Goal: Task Accomplishment & Management: Manage account settings

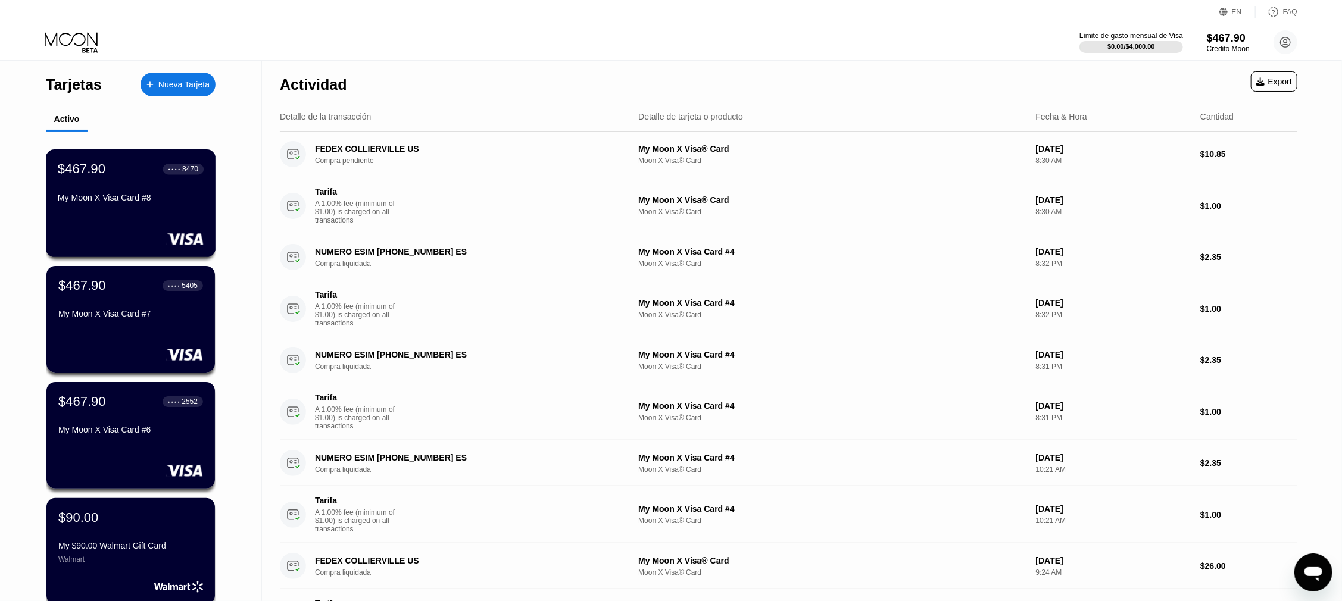
click at [104, 201] on div "My Moon X Visa Card #8" at bounding box center [131, 198] width 146 height 10
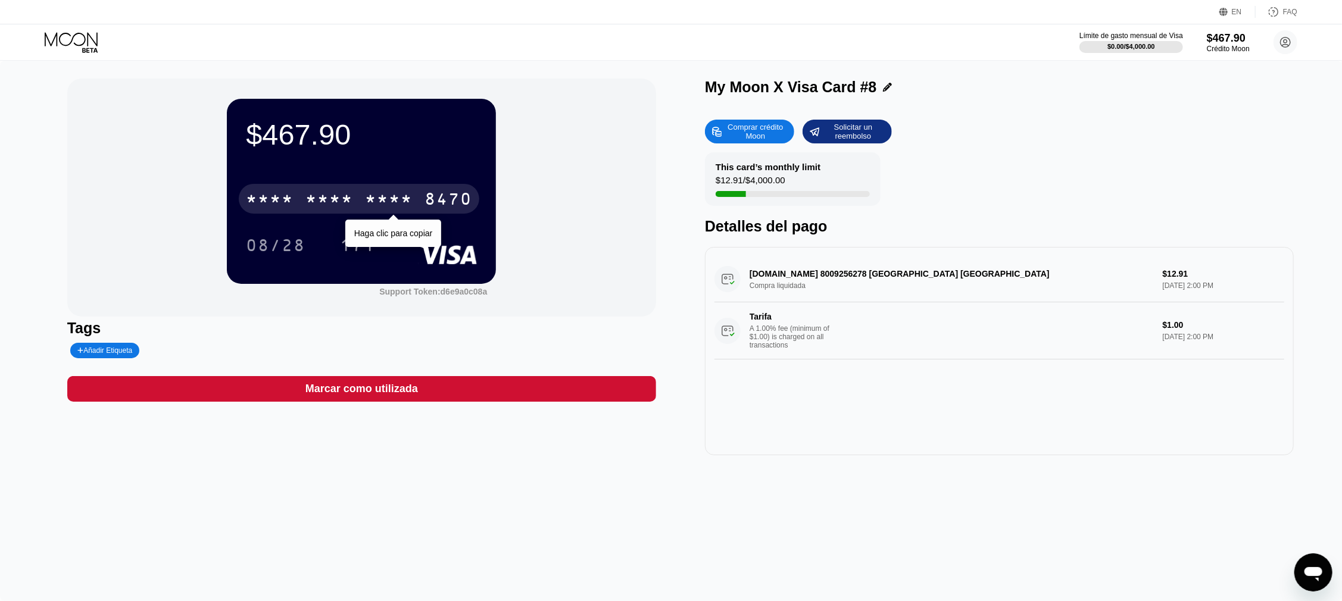
click at [319, 205] on div "* * * *" at bounding box center [329, 200] width 48 height 19
click at [385, 200] on div "2541" at bounding box center [389, 200] width 48 height 19
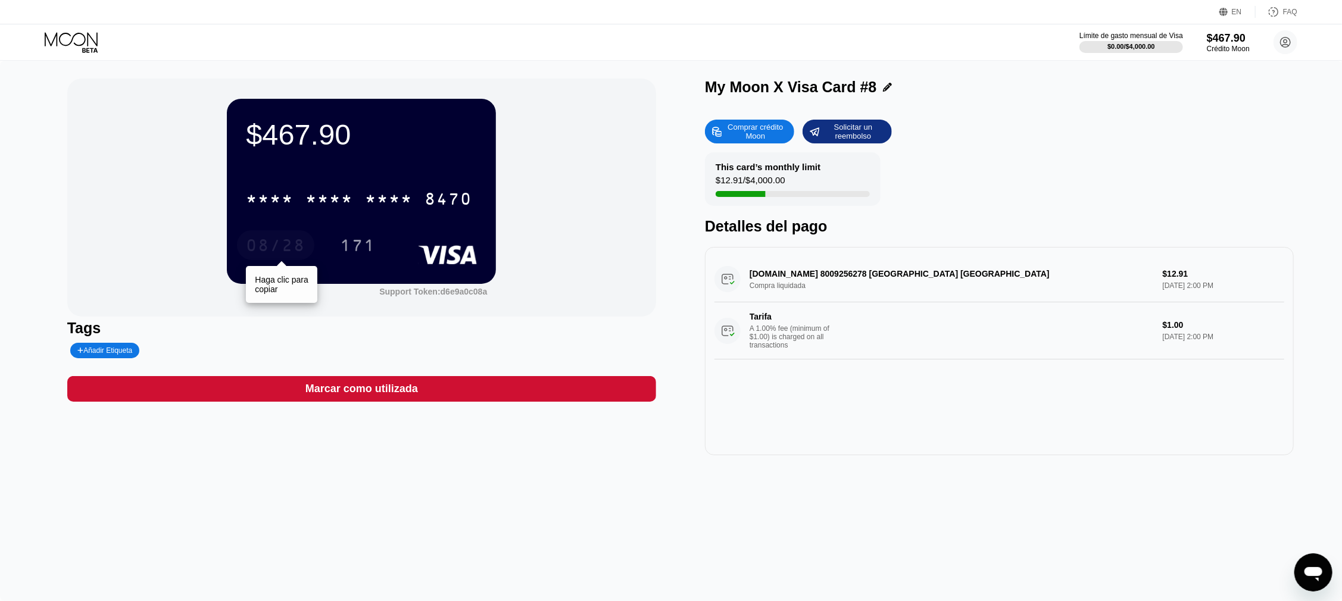
click at [291, 246] on div "08/28" at bounding box center [276, 247] width 60 height 19
drag, startPoint x: 355, startPoint y: 252, endPoint x: 351, endPoint y: 268, distance: 16.6
click at [355, 252] on div "171" at bounding box center [358, 247] width 36 height 19
click at [57, 43] on icon at bounding box center [71, 39] width 53 height 14
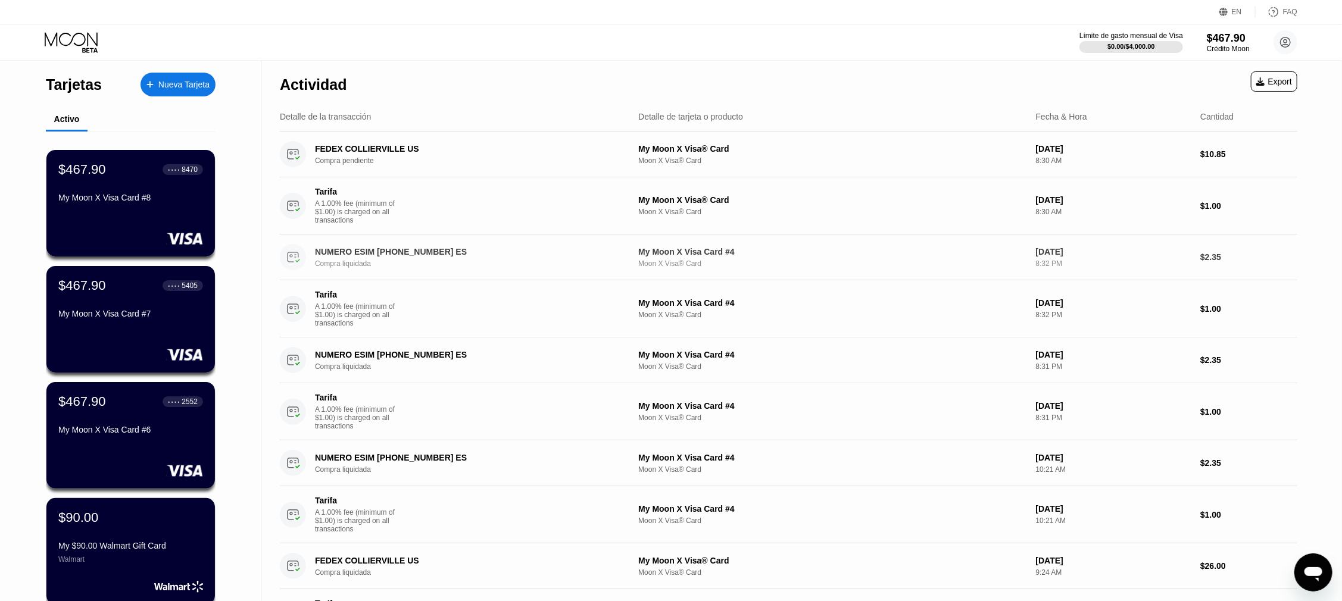
click at [374, 266] on div "Compra liquidada" at bounding box center [472, 264] width 314 height 8
click at [417, 265] on div "Compra liquidada" at bounding box center [472, 264] width 314 height 8
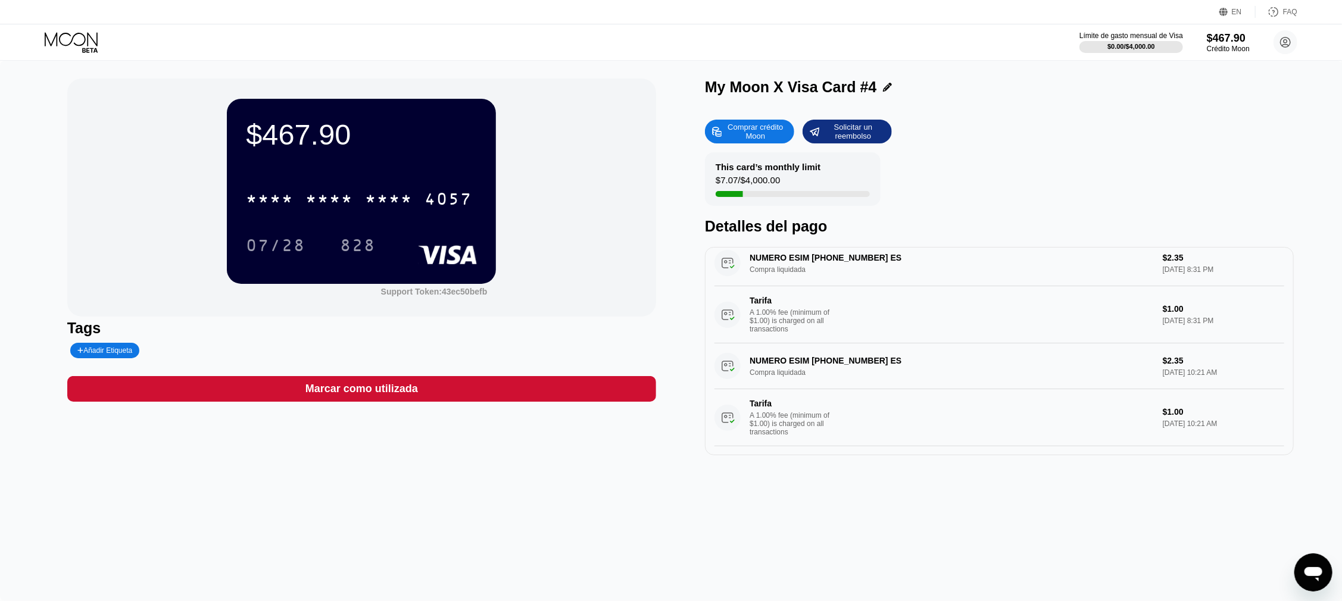
scroll to position [179, 0]
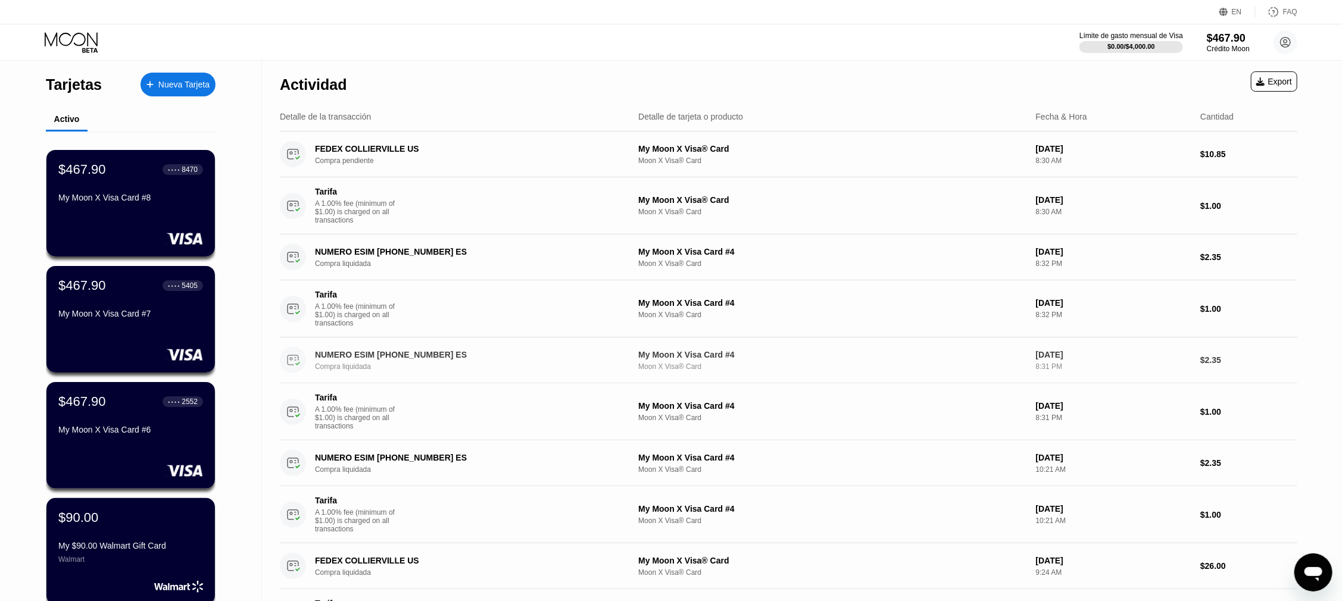
click at [417, 371] on div "Compra liquidada" at bounding box center [472, 367] width 314 height 8
click at [410, 371] on div "Tarjetas Nueva Tarjeta Activo $467.90 ● ● ● ● 8470 My Moon X Visa Card #8 $467.…" at bounding box center [671, 300] width 1342 height 601
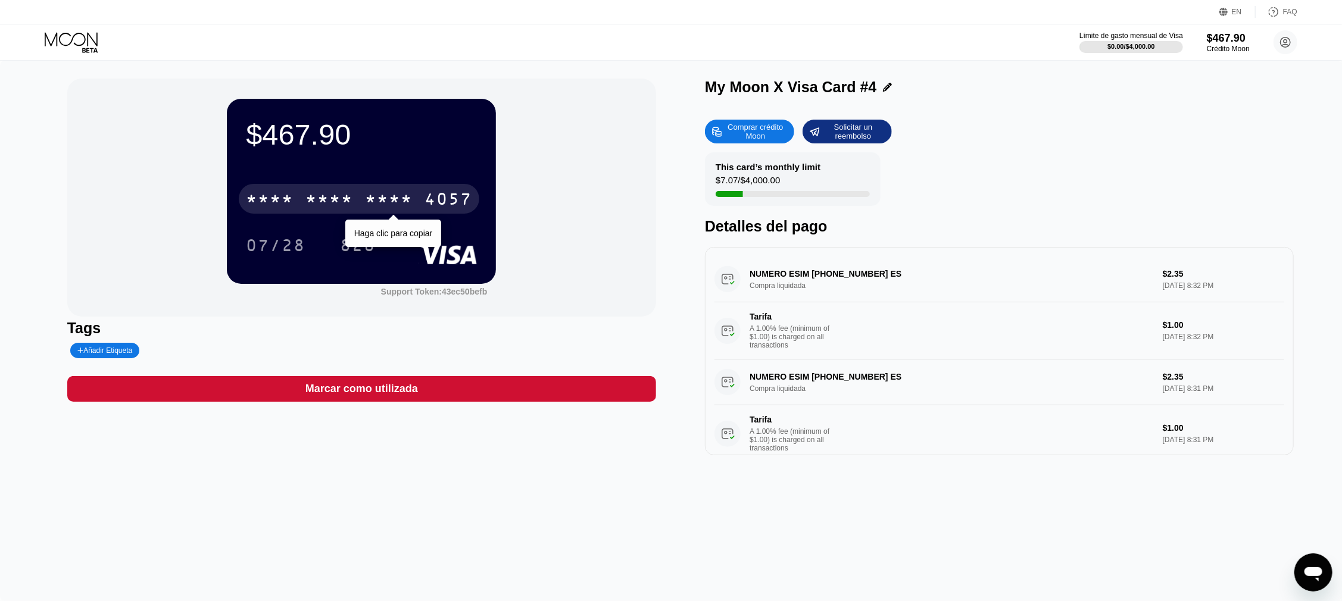
click at [344, 207] on div "* * * *" at bounding box center [329, 200] width 48 height 19
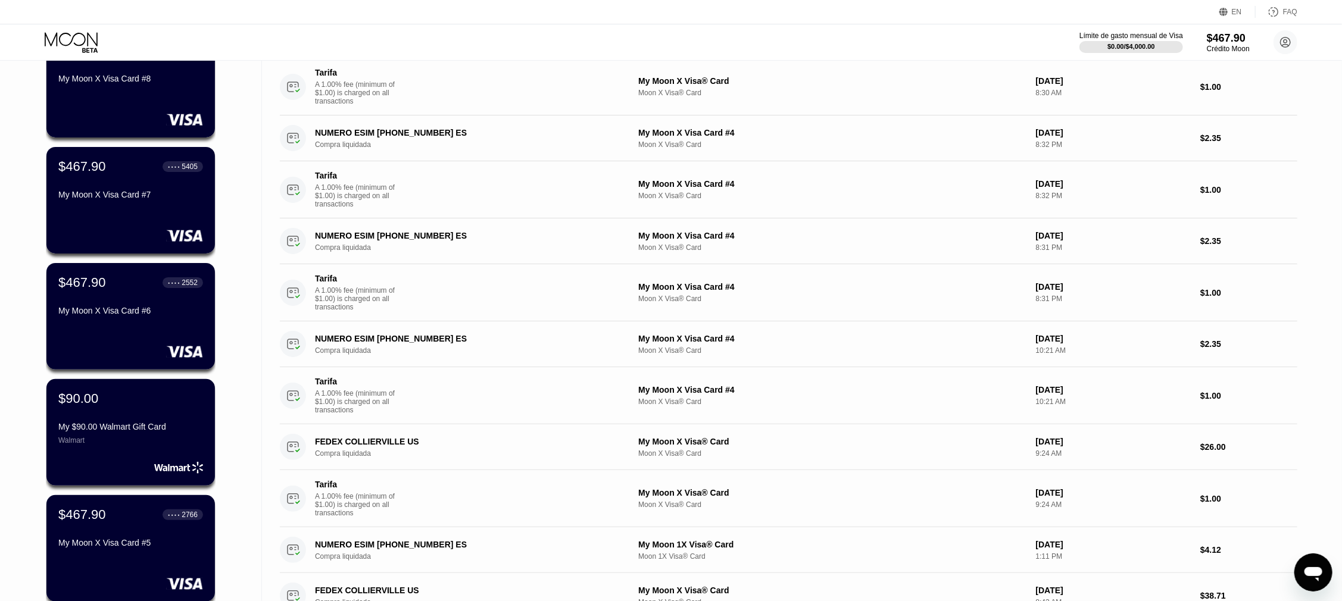
scroll to position [179, 0]
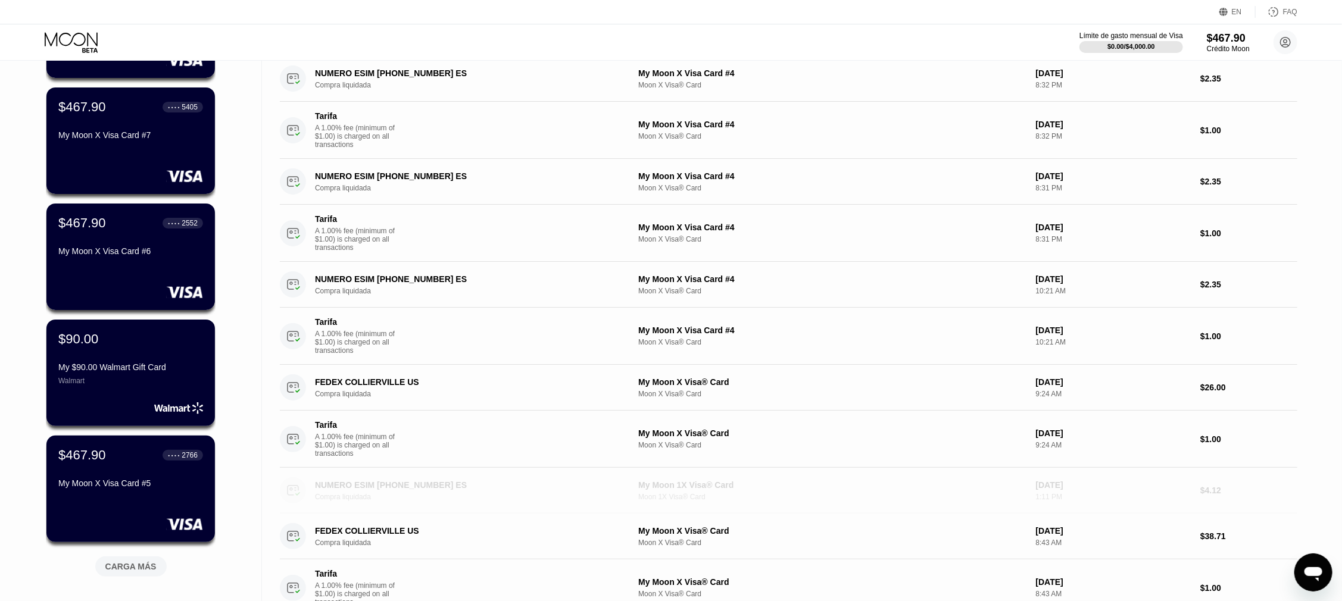
click at [695, 501] on div "Moon 1X Visa® Card" at bounding box center [832, 497] width 388 height 8
click at [395, 490] on div "NUMERO ESIM [PHONE_NUMBER] ES" at bounding box center [461, 485] width 292 height 10
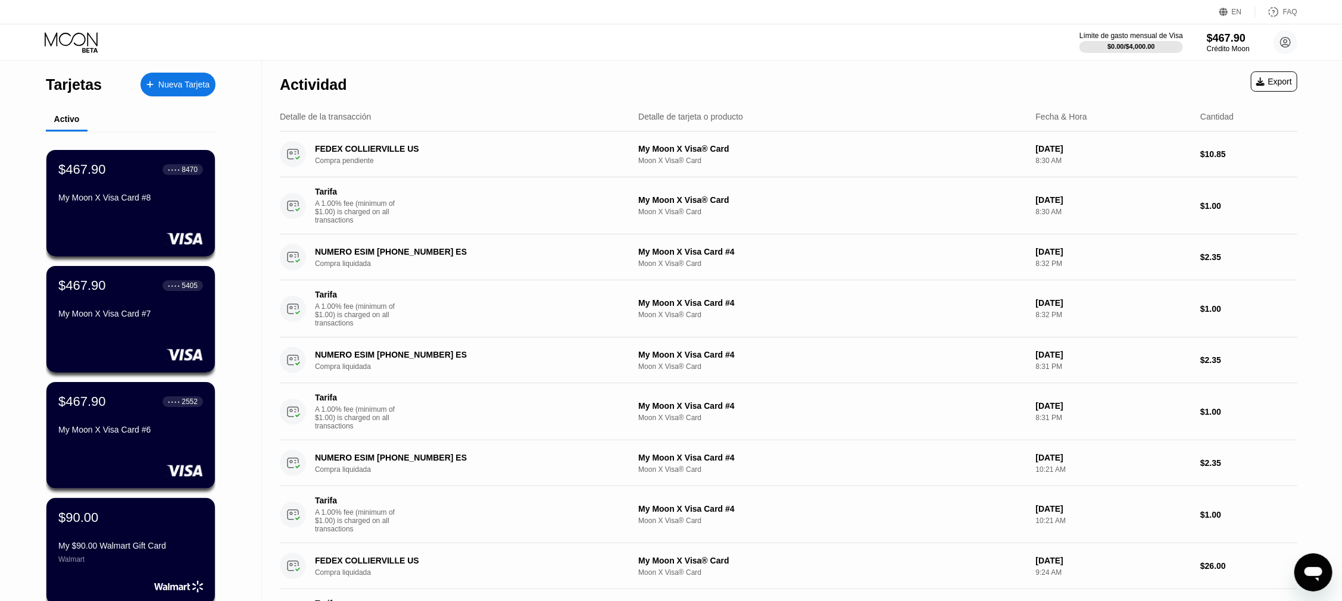
scroll to position [60, 0]
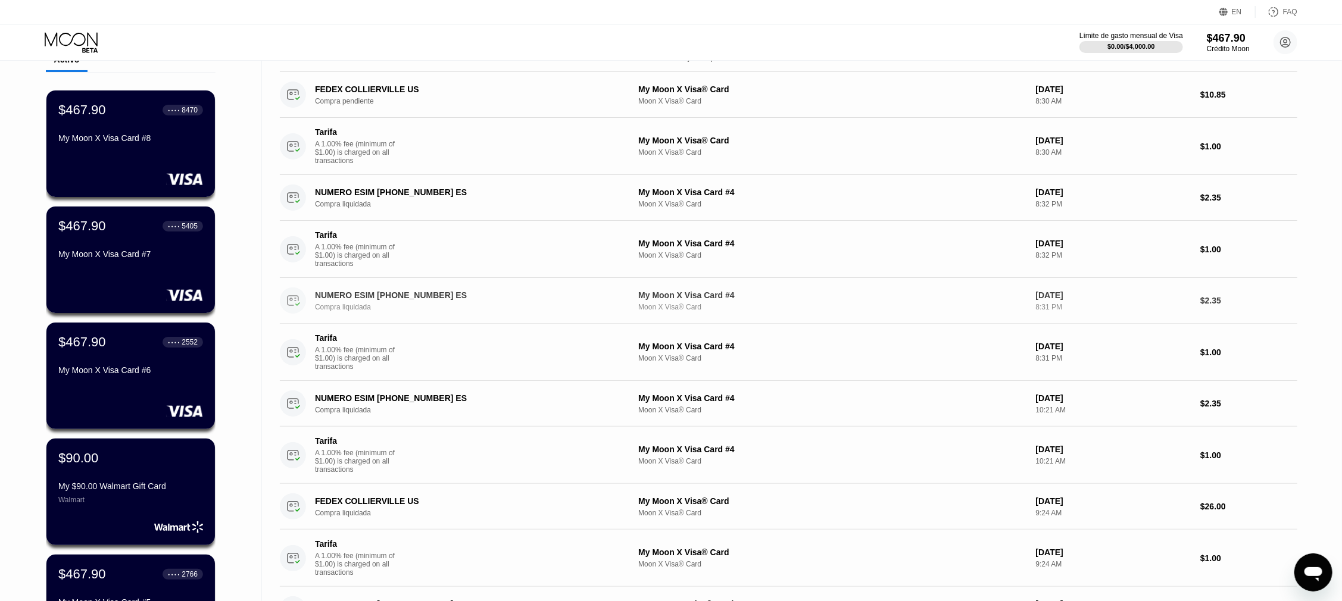
click at [421, 300] on div "NUMERO ESIM [PHONE_NUMBER] ES" at bounding box center [461, 296] width 292 height 10
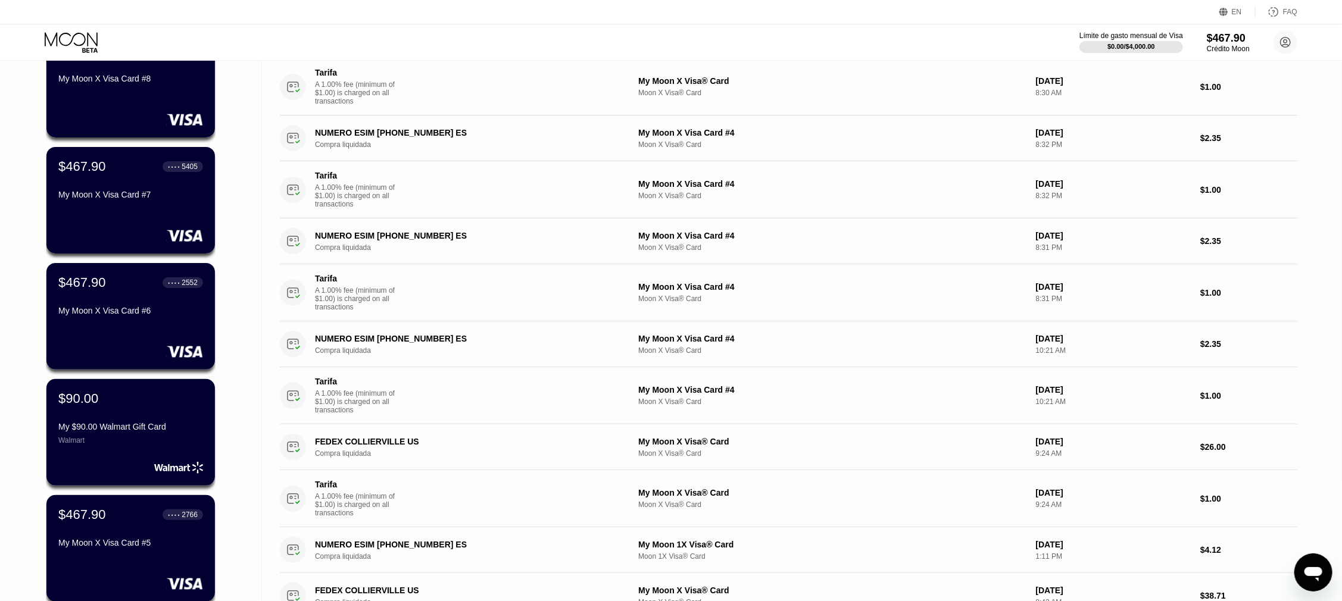
scroll to position [179, 0]
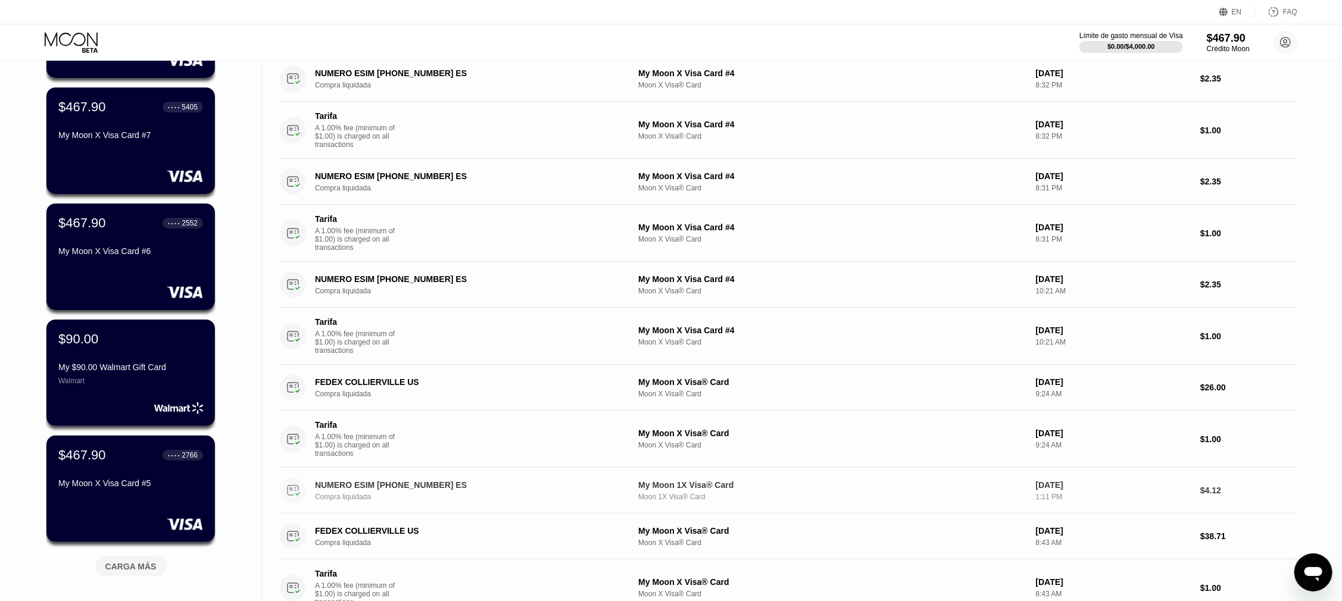
click at [424, 501] on div "Compra liquidada" at bounding box center [472, 497] width 314 height 8
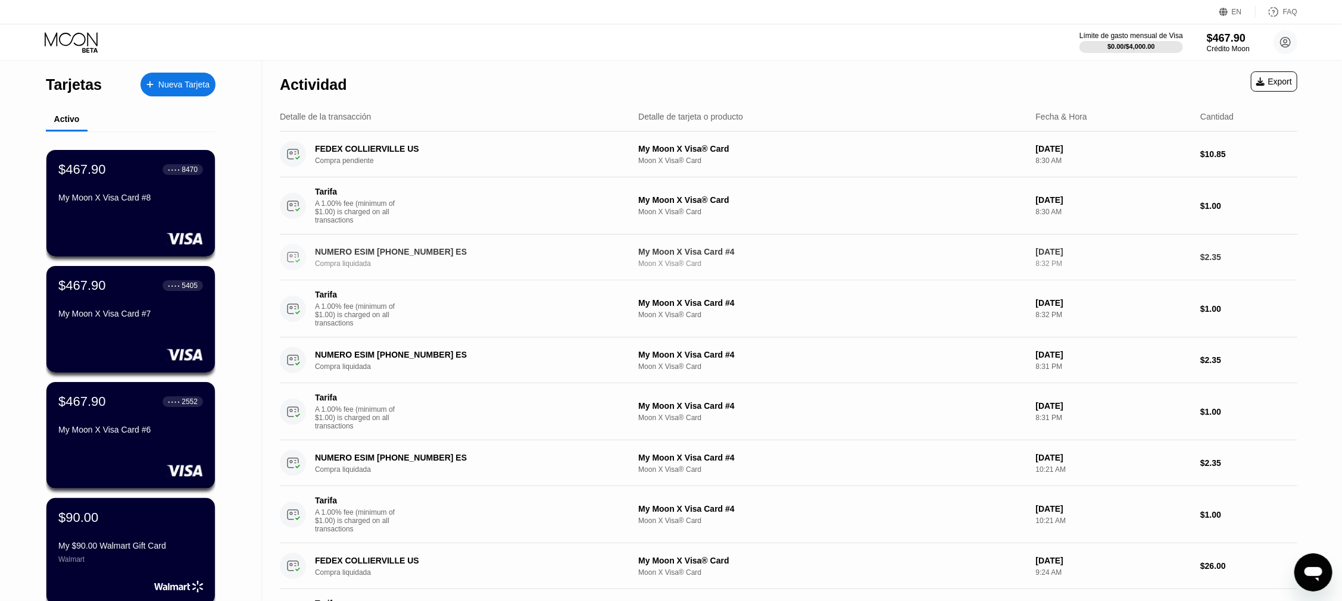
click at [655, 246] on div "NUMERO ESIM [PHONE_NUMBER] ES Compra liquidada My Moon X Visa Card #4 Moon X Vi…" at bounding box center [788, 258] width 1017 height 46
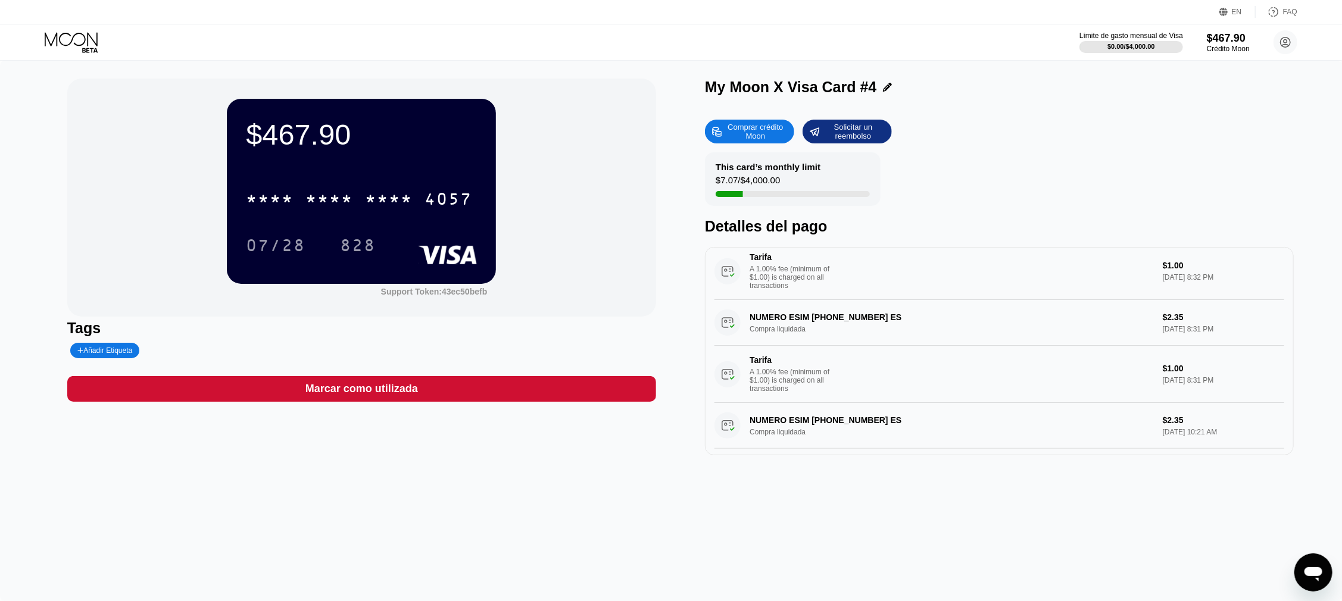
scroll to position [119, 0]
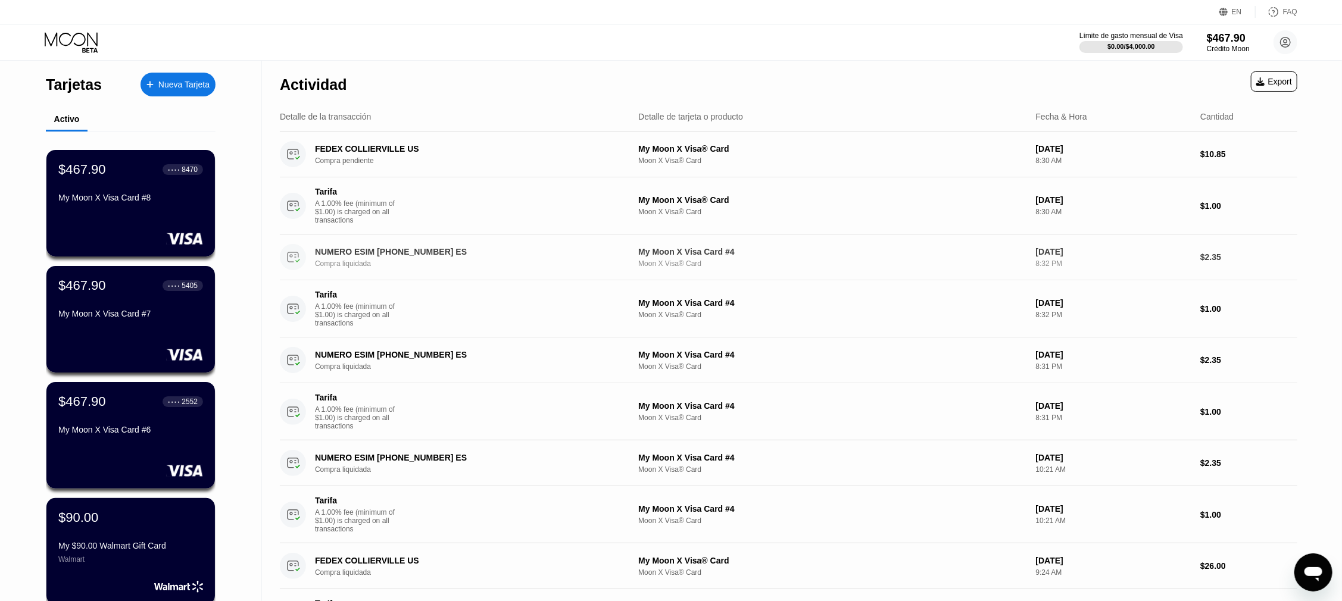
click at [417, 251] on div "NUMERO ESIM [PHONE_NUMBER] ES" at bounding box center [461, 252] width 292 height 10
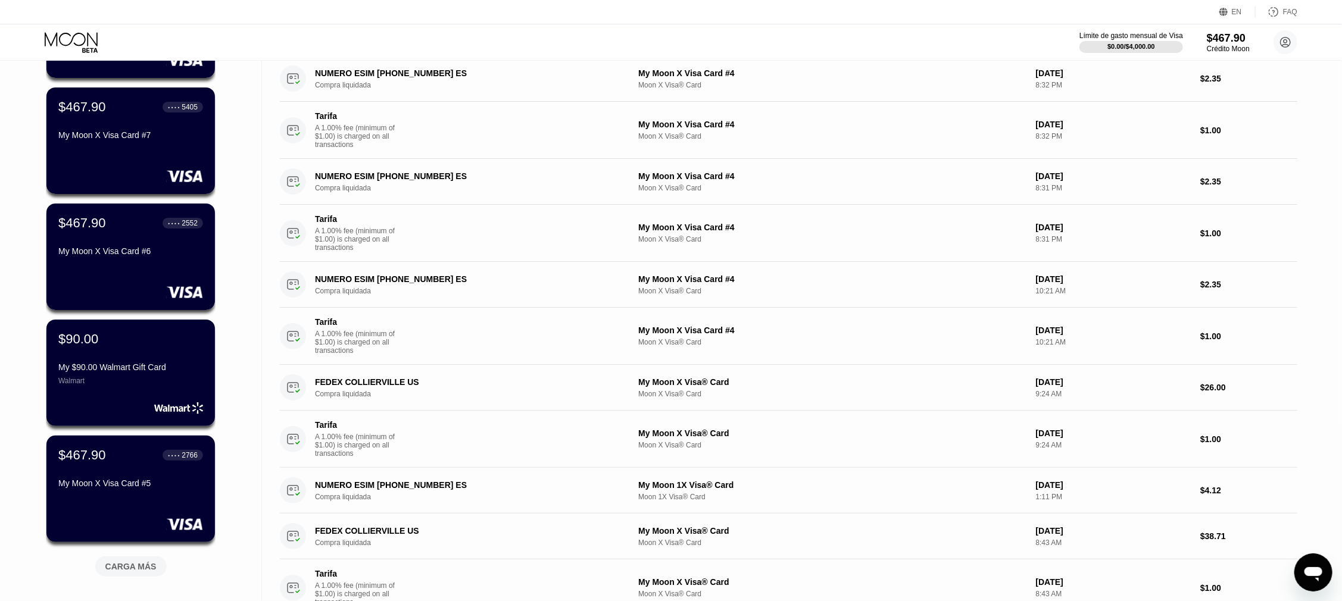
scroll to position [298, 0]
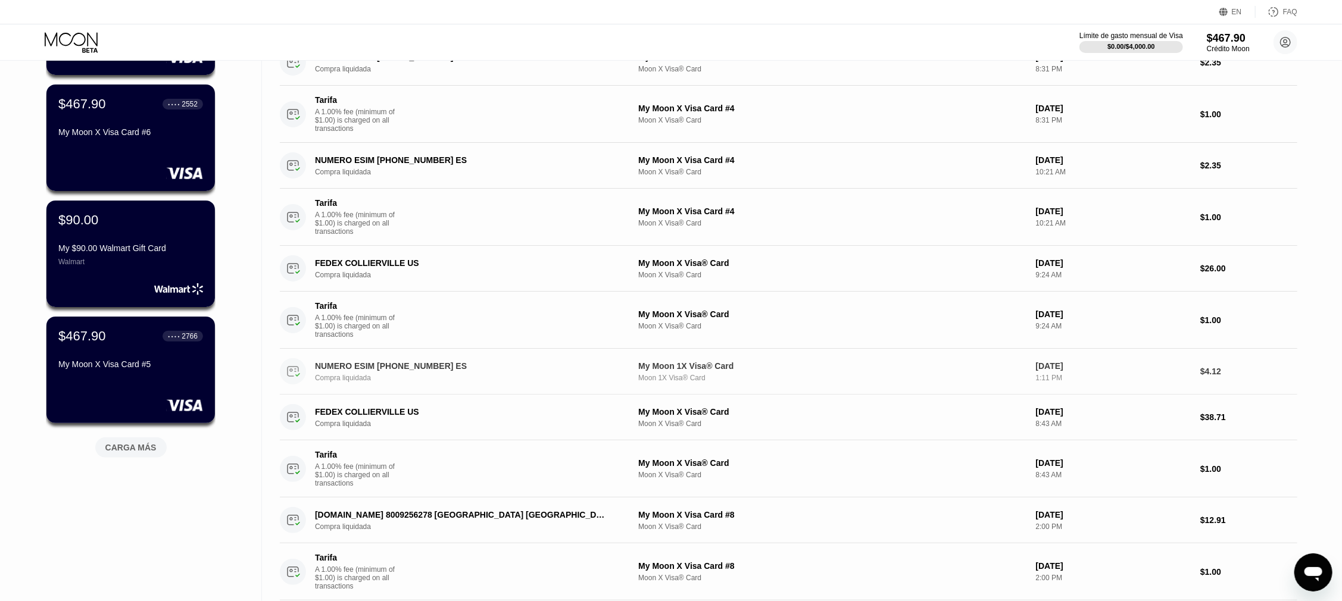
click at [666, 382] on div "Moon 1X Visa® Card" at bounding box center [832, 378] width 388 height 8
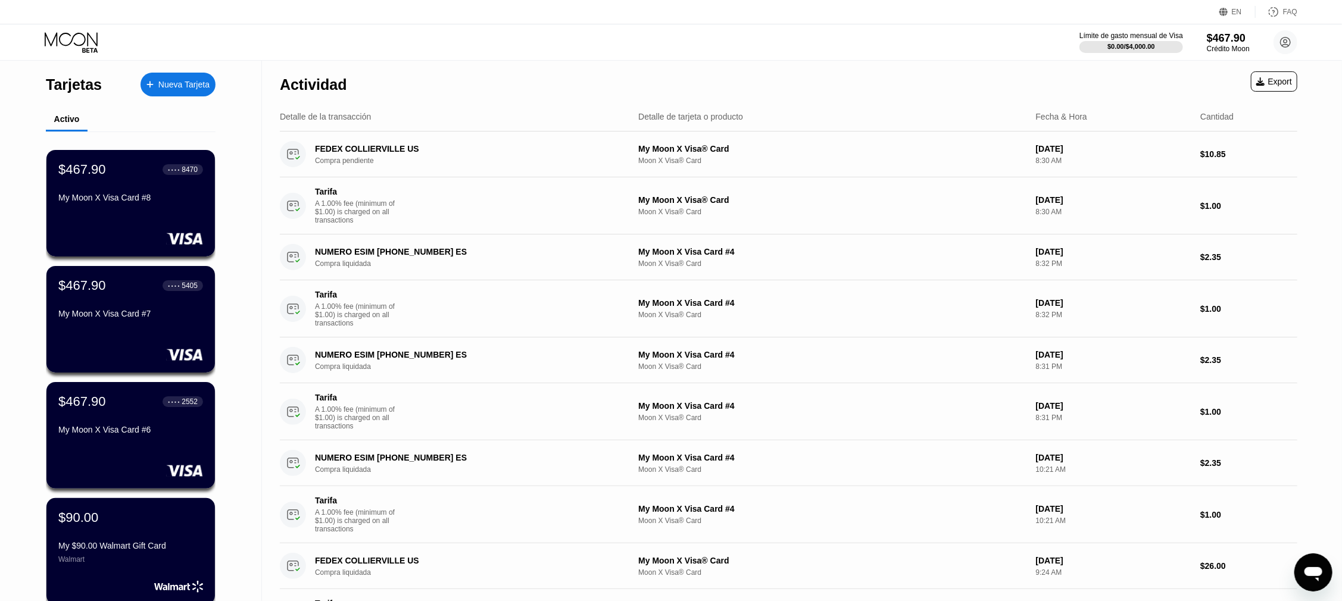
click at [45, 35] on icon at bounding box center [72, 42] width 55 height 21
